Goal: Task Accomplishment & Management: Manage account settings

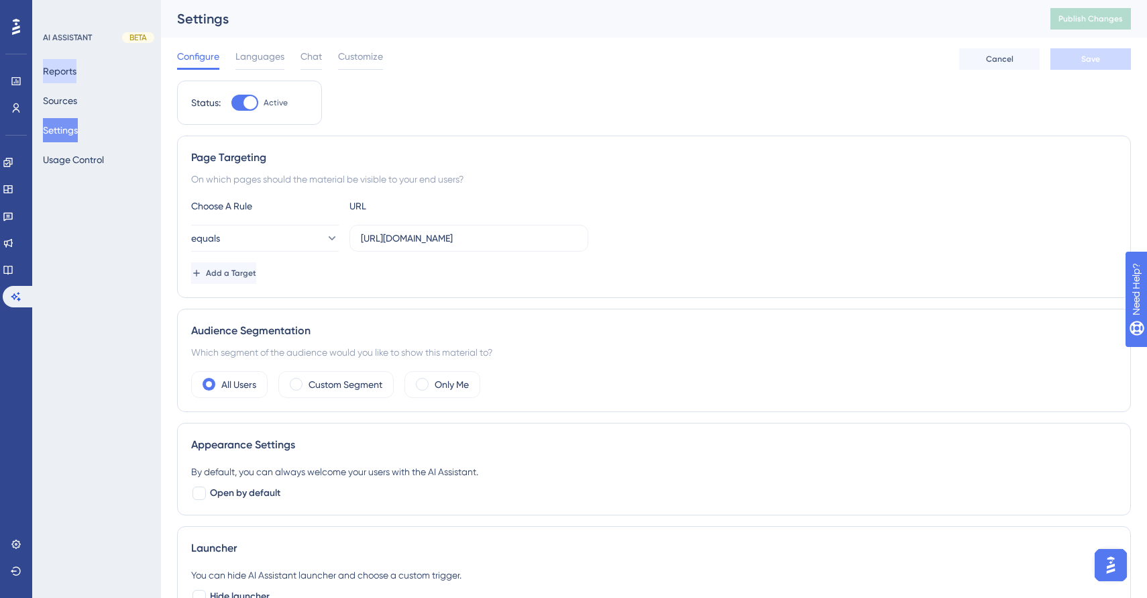
click at [76, 74] on button "Reports" at bounding box center [60, 71] width 34 height 24
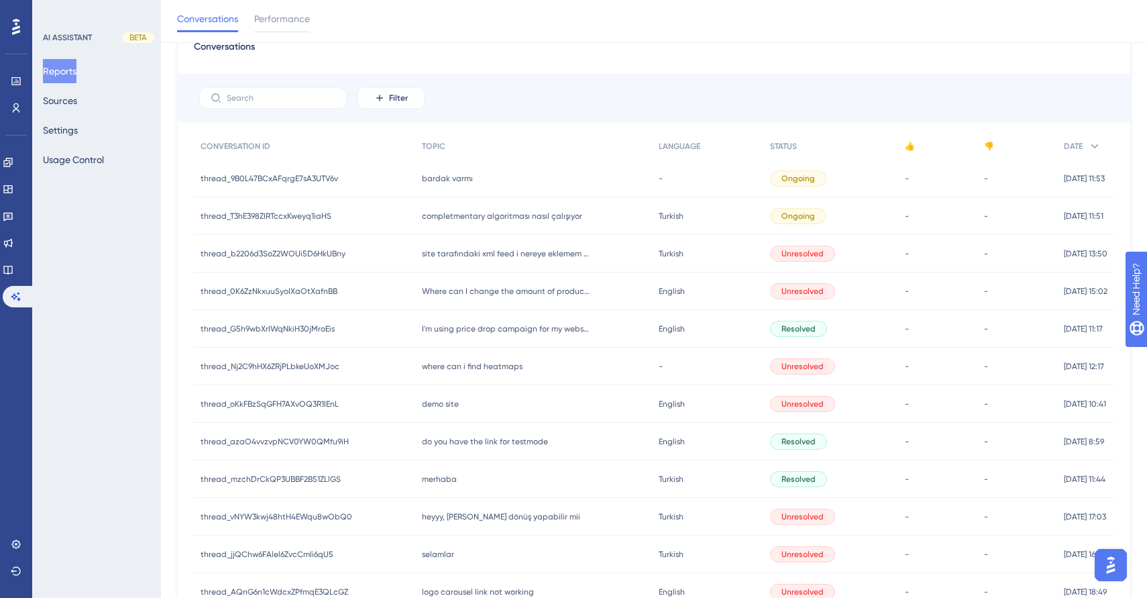
scroll to position [63, 0]
click at [852, 364] on div "Unresolved" at bounding box center [831, 367] width 135 height 38
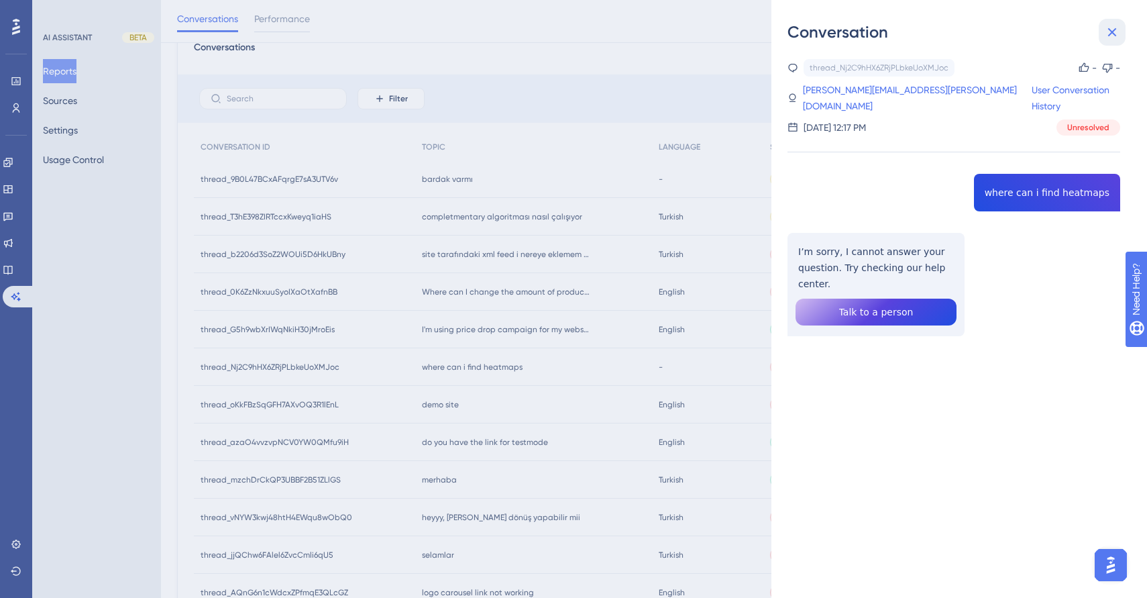
click at [1002, 37] on icon at bounding box center [1112, 32] width 16 height 16
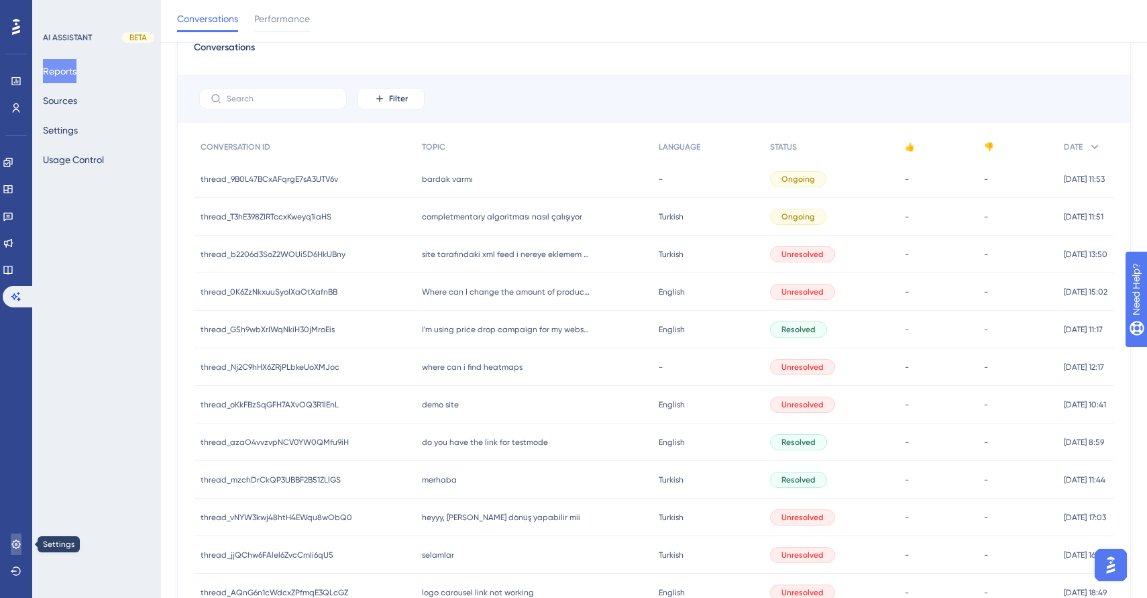
click at [19, 545] on icon at bounding box center [15, 543] width 9 height 9
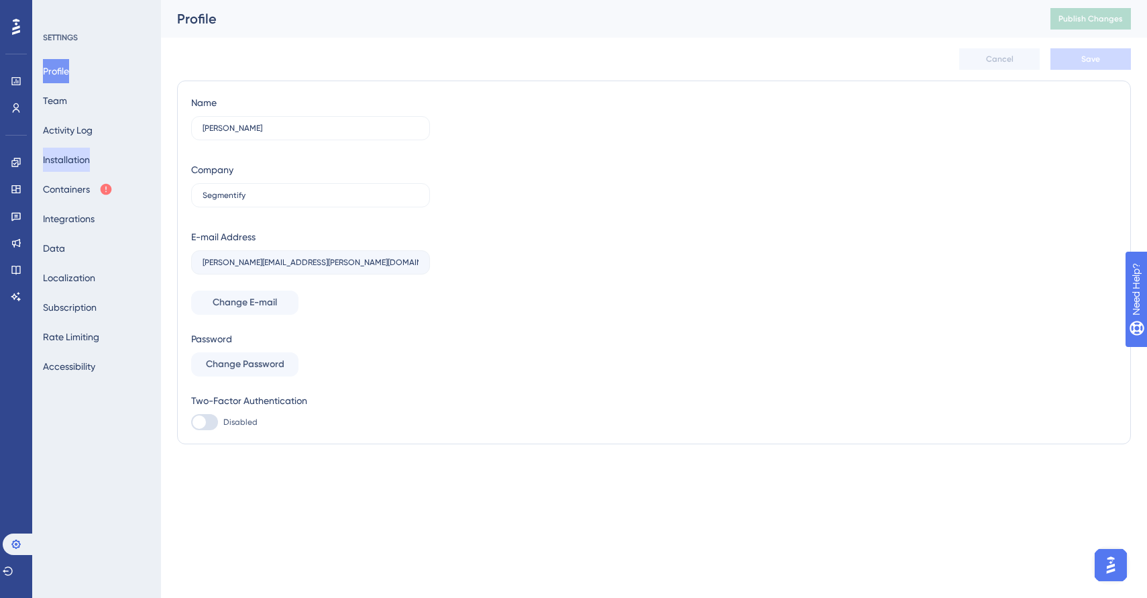
click at [82, 161] on button "Installation" at bounding box center [66, 160] width 47 height 24
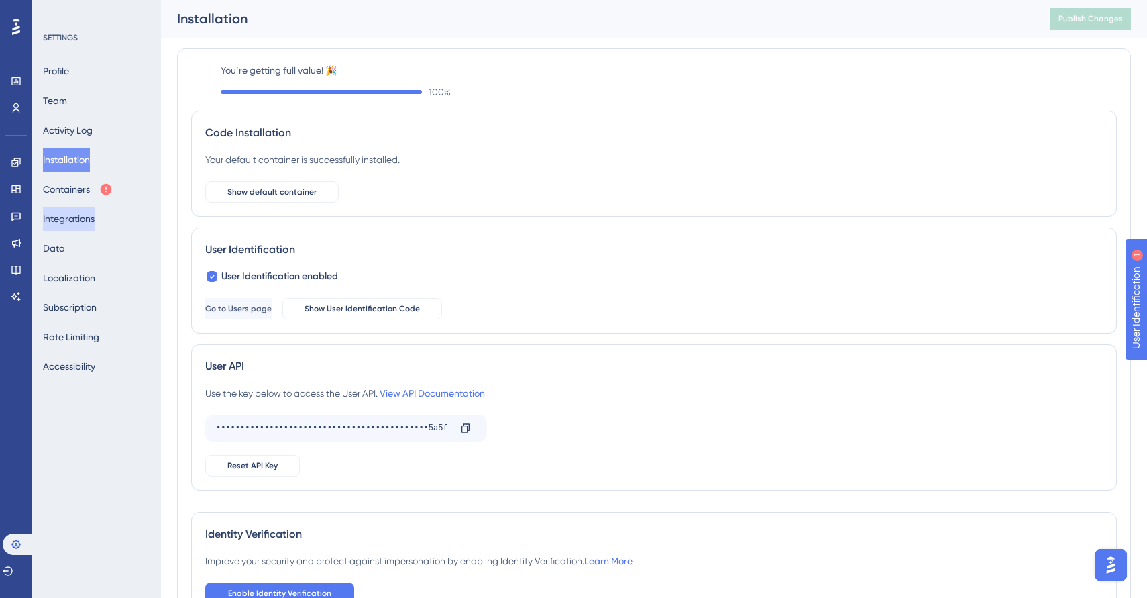
click at [83, 208] on button "Integrations" at bounding box center [69, 219] width 52 height 24
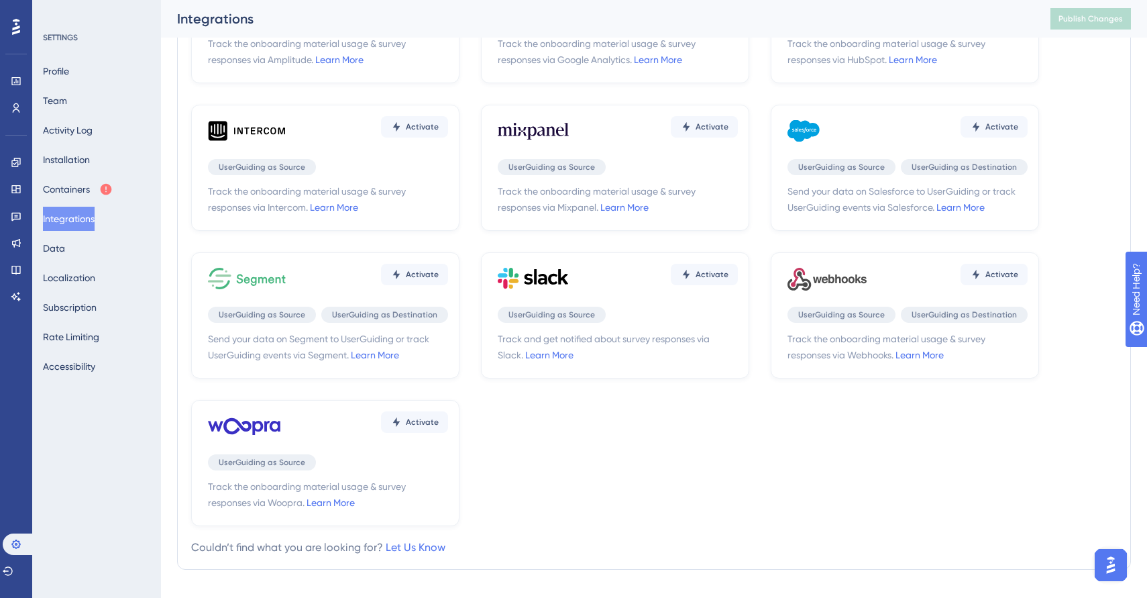
scroll to position [148, 0]
click at [708, 274] on span "Activate" at bounding box center [712, 272] width 33 height 11
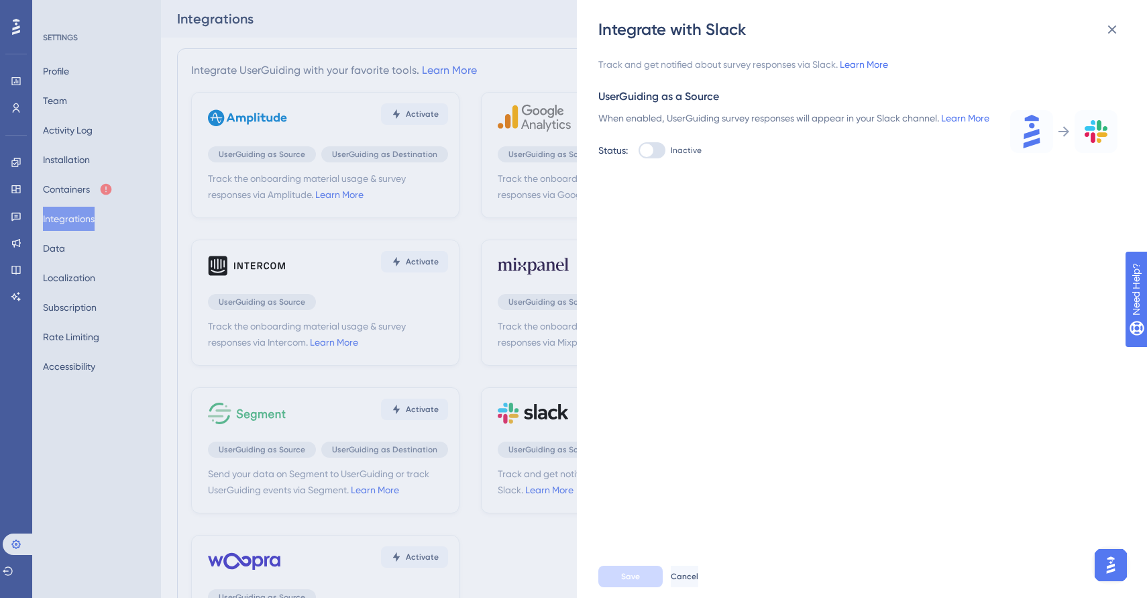
click at [653, 158] on div at bounding box center [652, 150] width 27 height 16
click at [639, 151] on input "Inactive" at bounding box center [638, 150] width 1 height 1
checkbox input "true"
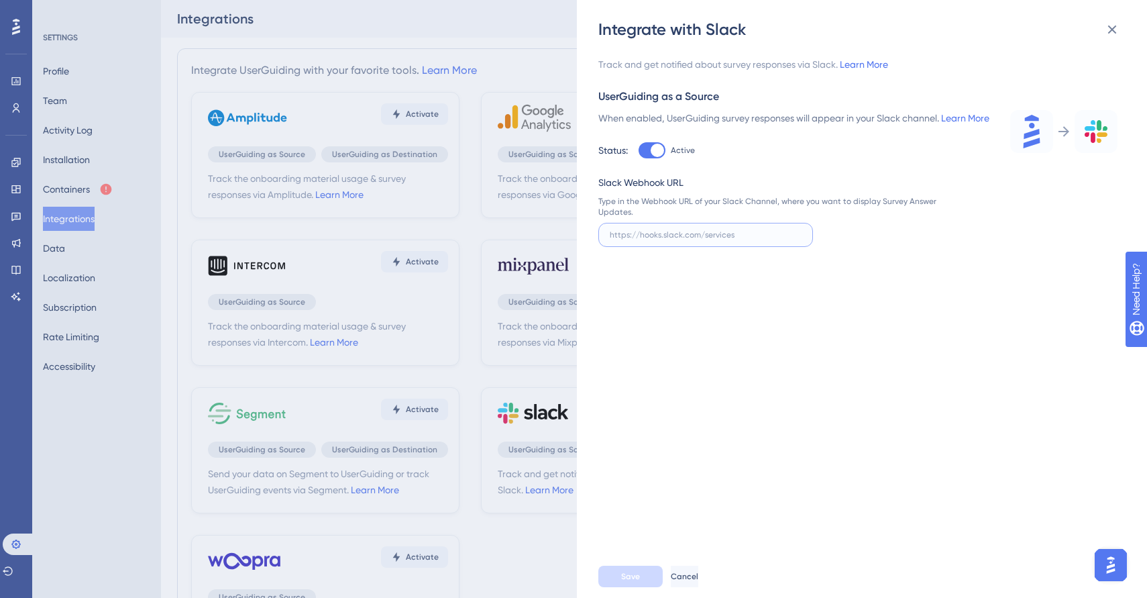
click at [736, 240] on input "text" at bounding box center [706, 234] width 192 height 9
